Goal: Task Accomplishment & Management: Use online tool/utility

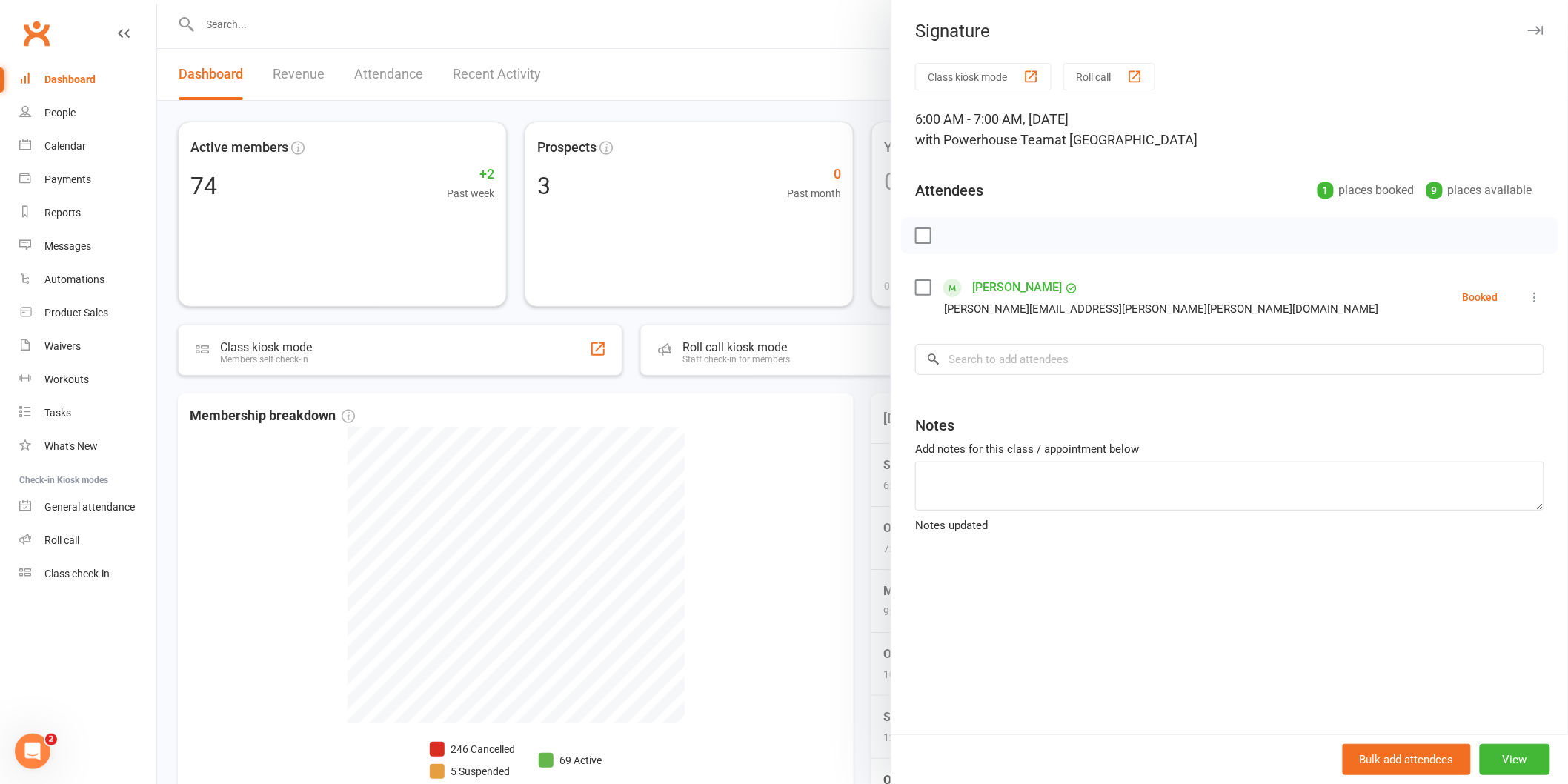
click at [315, 517] on div at bounding box center [862, 392] width 1410 height 784
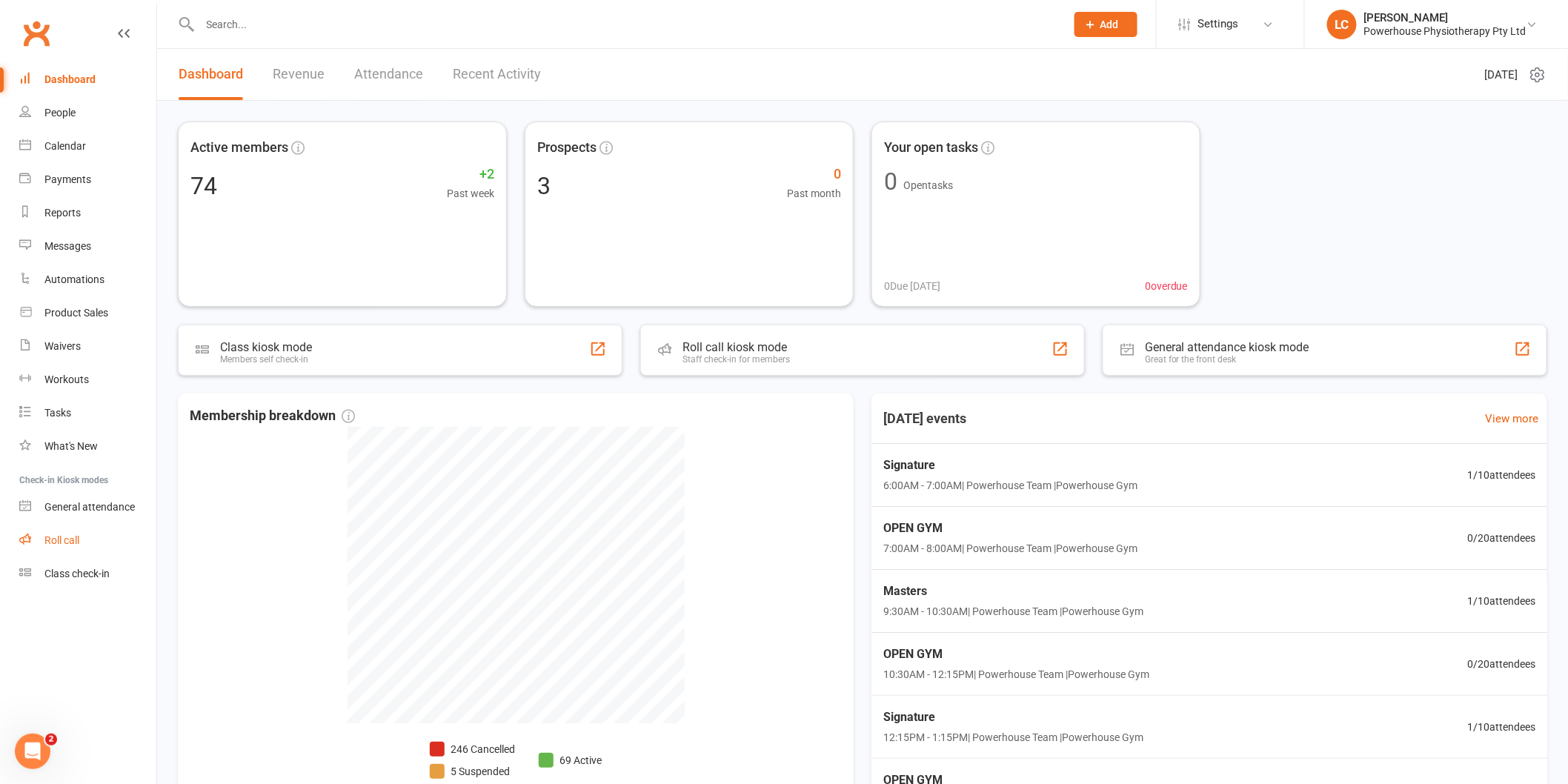
click at [67, 543] on div "Roll call" at bounding box center [62, 540] width 35 height 12
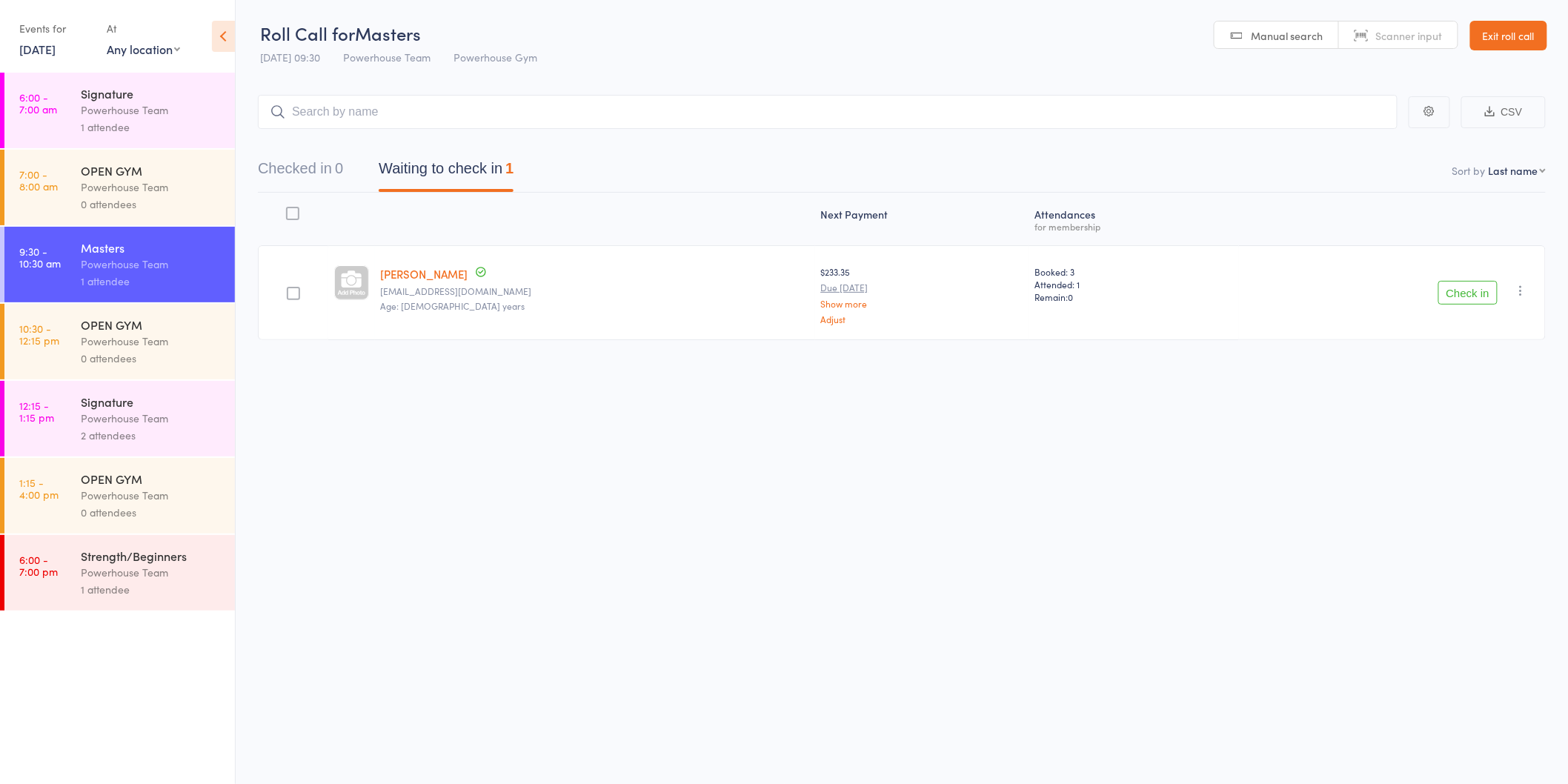
click at [1457, 292] on button "Check in" at bounding box center [1467, 293] width 60 height 23
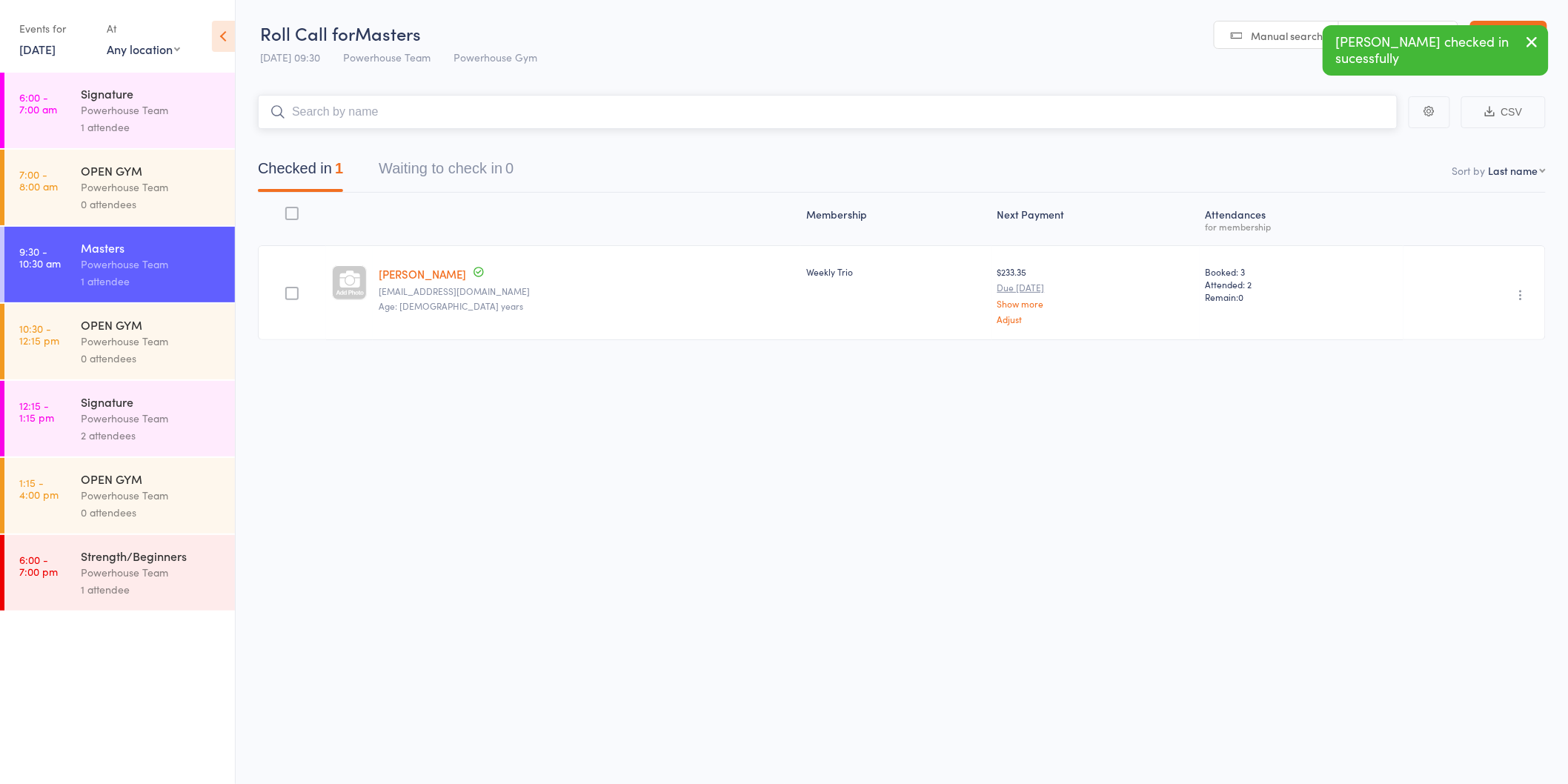
click at [405, 106] on input "search" at bounding box center [828, 112] width 1140 height 34
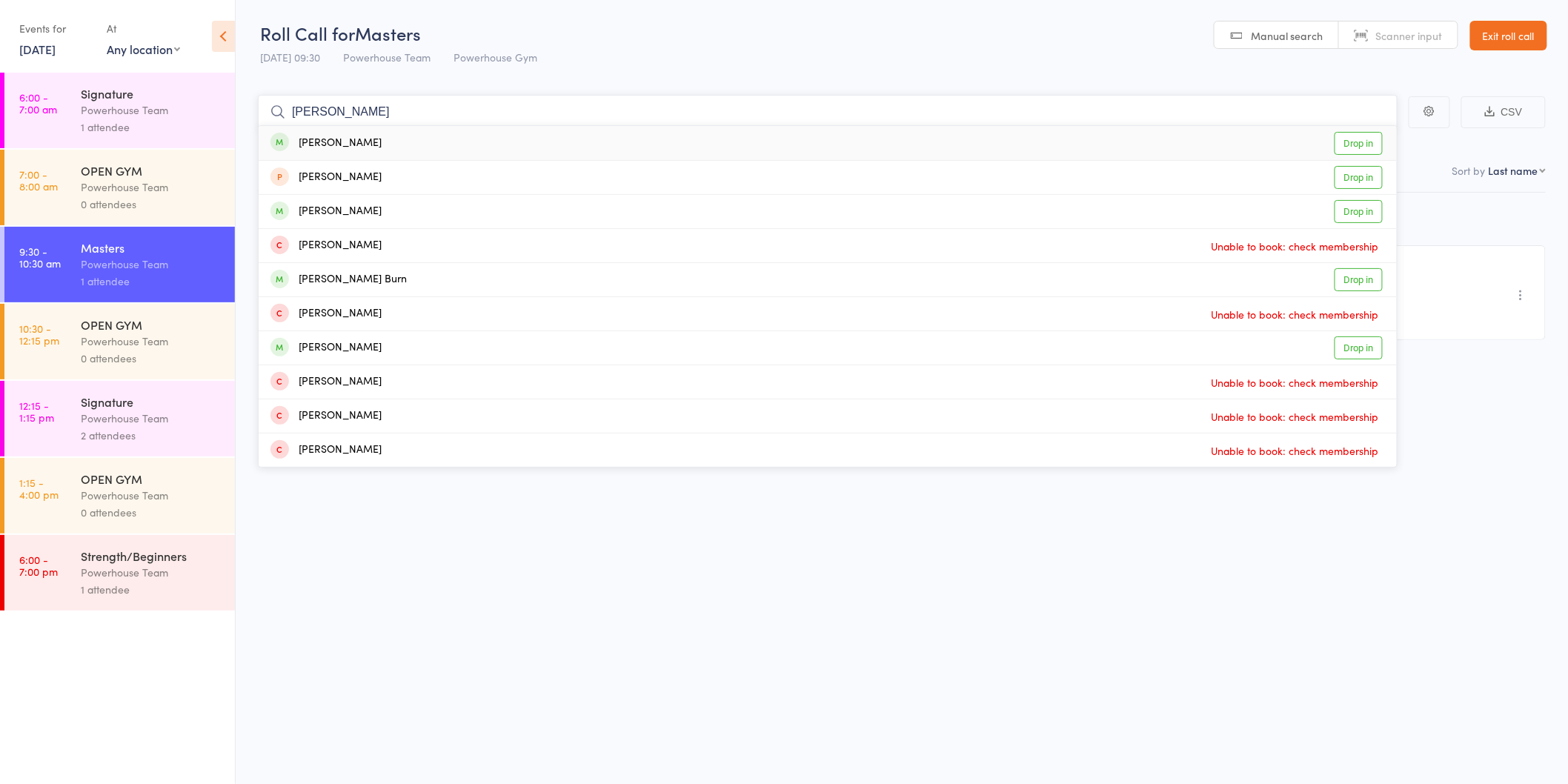
type input "[PERSON_NAME]"
click at [389, 144] on div "[PERSON_NAME] Drop in" at bounding box center [828, 143] width 1138 height 34
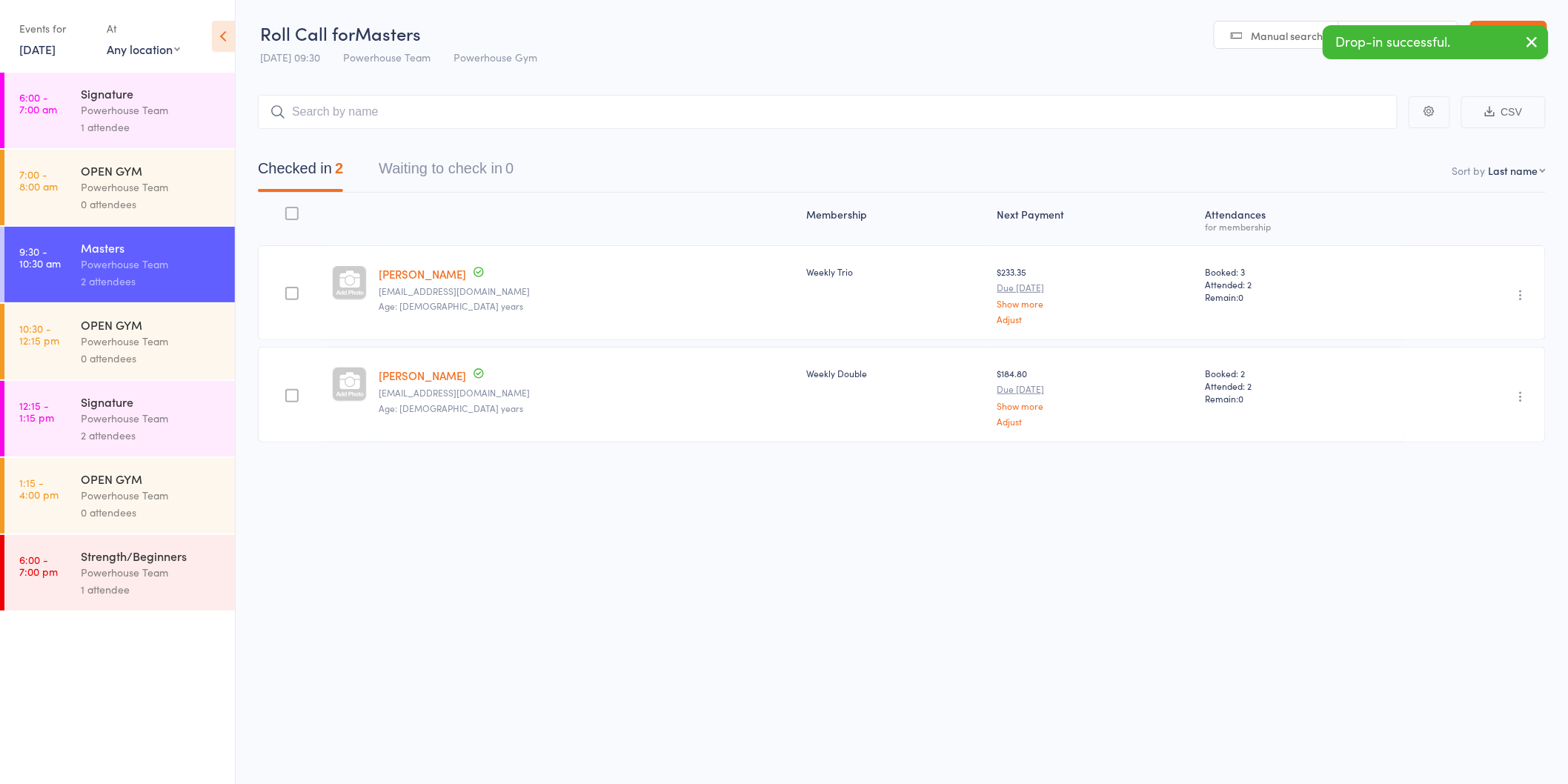
click at [100, 584] on div "1 attendee" at bounding box center [151, 589] width 142 height 17
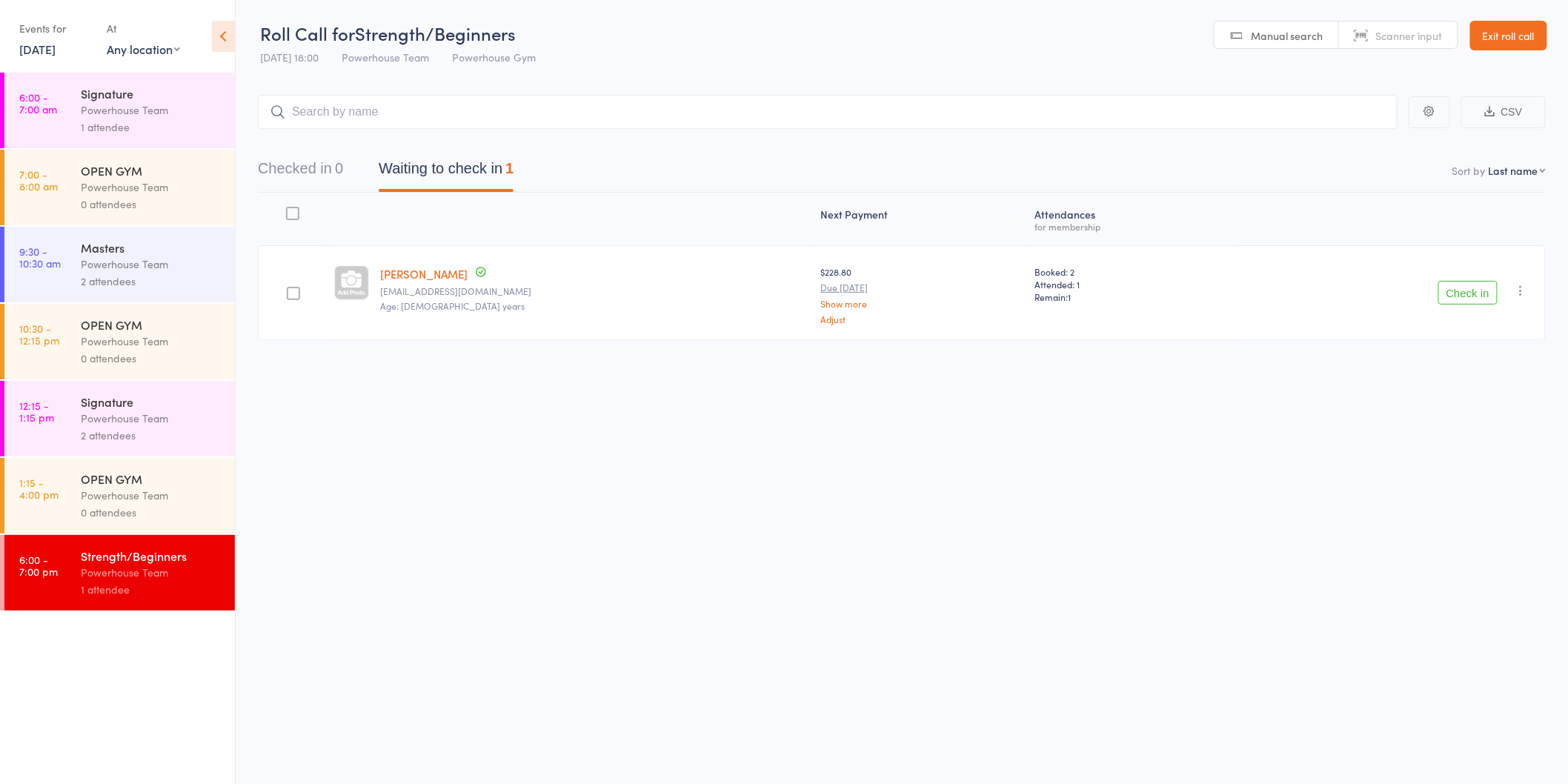
click at [129, 434] on div "2 attendees" at bounding box center [151, 435] width 142 height 17
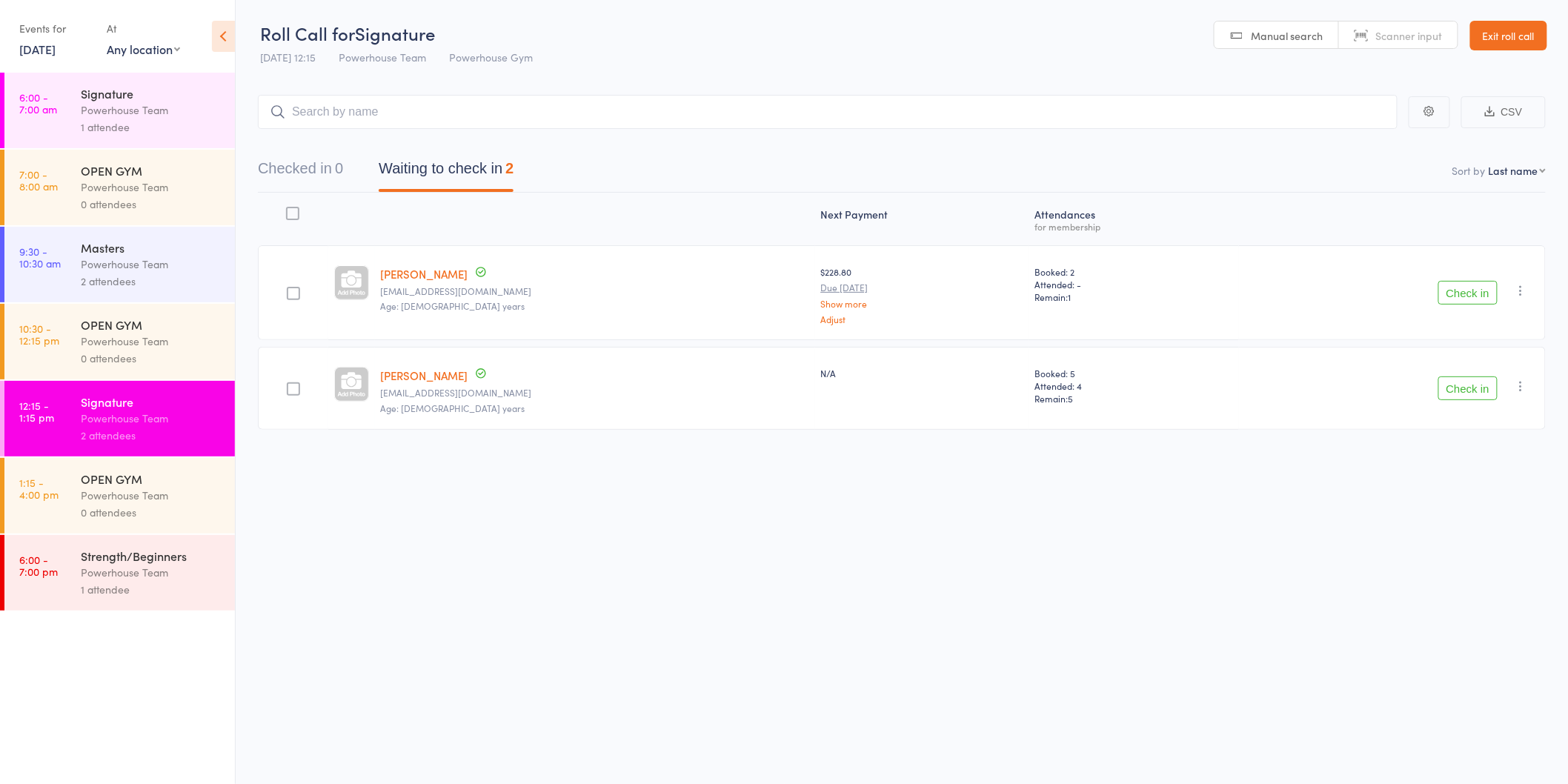
click at [154, 262] on div "Powerhouse Team" at bounding box center [151, 264] width 142 height 17
